Goal: Find specific page/section: Find specific page/section

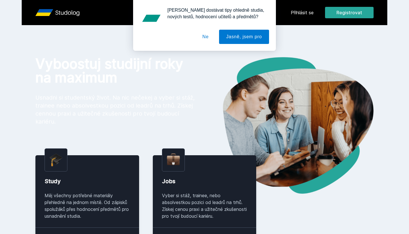
click at [198, 36] on button "Ne" at bounding box center [205, 37] width 21 height 14
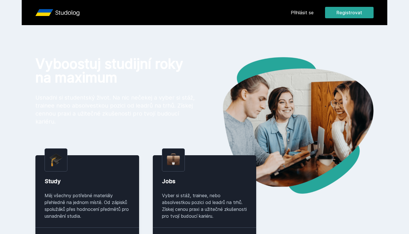
click at [301, 13] on link "Přihlásit se" at bounding box center [302, 12] width 23 height 7
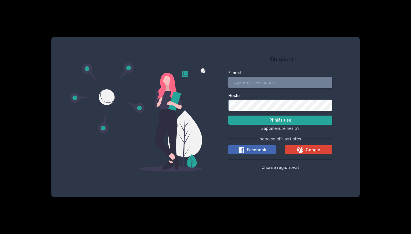
type input "[EMAIL_ADDRESS][DOMAIN_NAME]"
click at [280, 120] on button "Přihlásit se" at bounding box center [280, 120] width 104 height 9
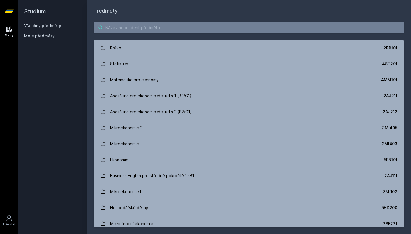
click at [120, 29] on input "search" at bounding box center [249, 27] width 311 height 11
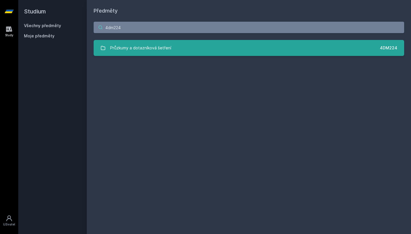
type input "4dm224"
click at [174, 50] on link "Průzkumy a dotazníková šetření 4DM224" at bounding box center [249, 48] width 311 height 16
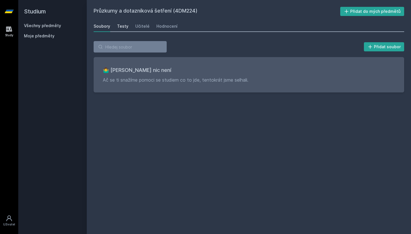
click at [120, 28] on div "Testy" at bounding box center [122, 26] width 11 height 6
click at [149, 28] on div "Soubory Testy Učitelé Hodnocení" at bounding box center [249, 26] width 311 height 11
click at [144, 29] on link "Učitelé" at bounding box center [142, 26] width 14 height 11
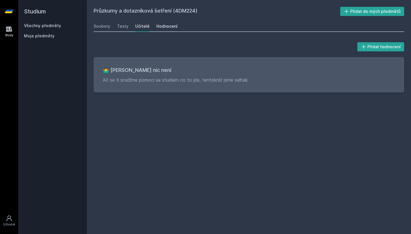
click at [164, 29] on div "Hodnocení" at bounding box center [166, 26] width 21 height 6
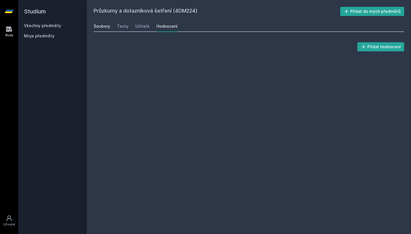
click at [106, 28] on div "Soubory" at bounding box center [102, 26] width 17 height 6
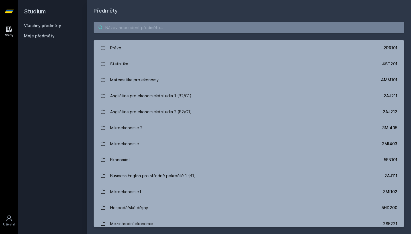
click at [245, 31] on input "search" at bounding box center [249, 27] width 311 height 11
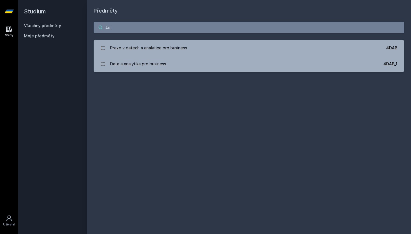
type input "4"
